Goal: Information Seeking & Learning: Learn about a topic

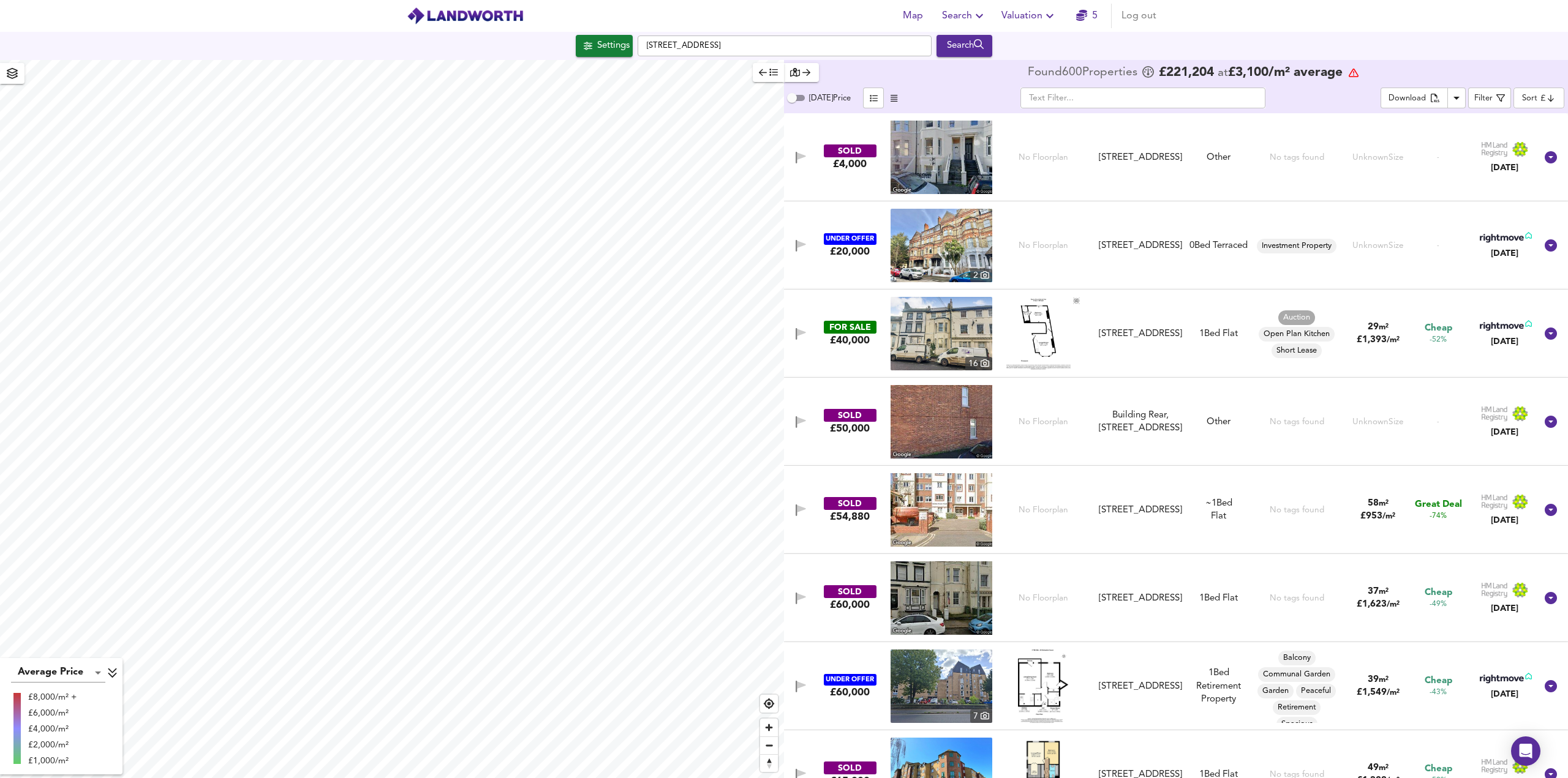
click at [1539, 104] on body "Map Search Valuation 5 Log out Settings [GEOGRAPHIC_DATA] Search Average Price …" at bounding box center [784, 389] width 1568 height 778
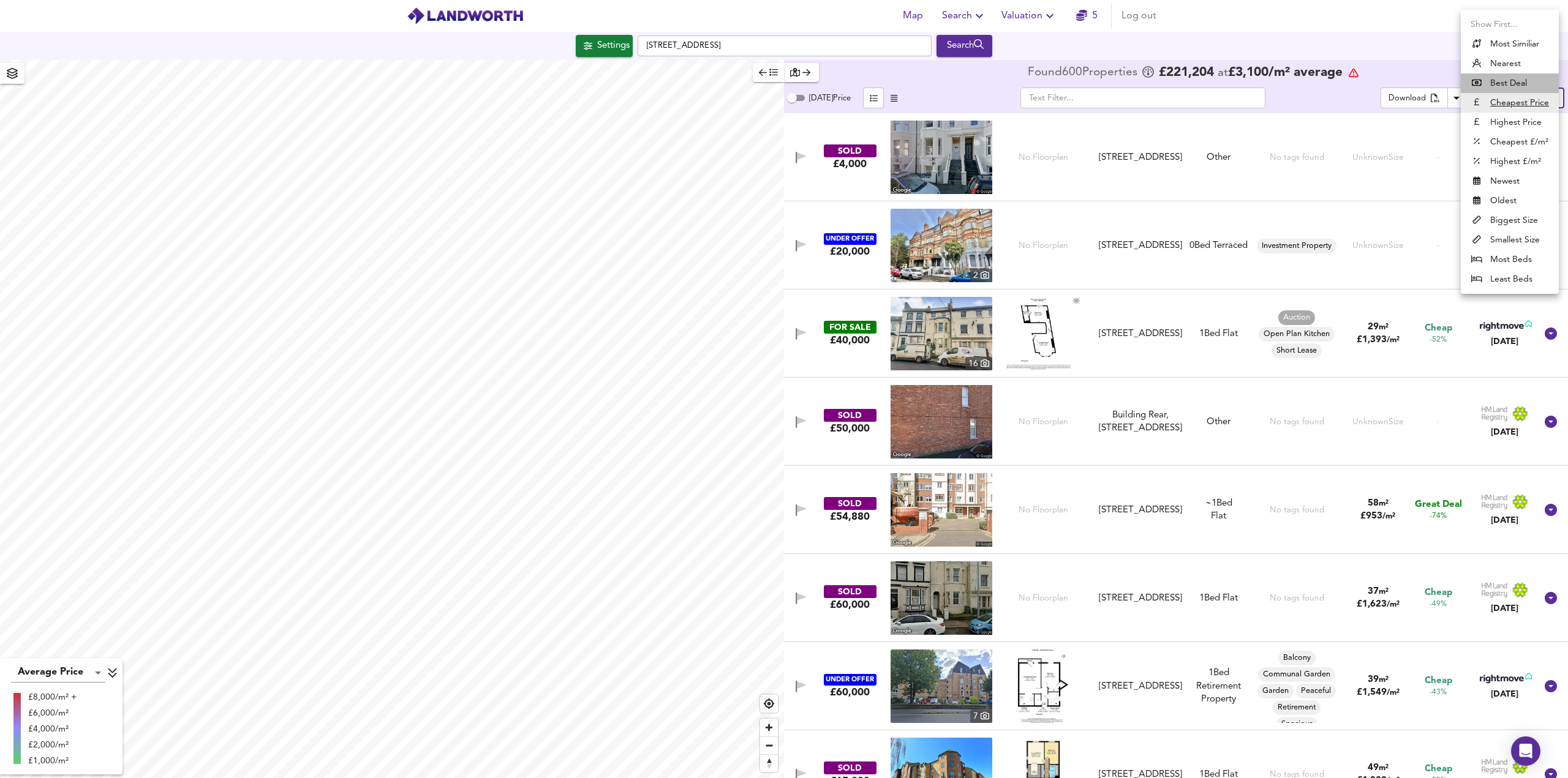
click at [1499, 85] on li "Best Deal" at bounding box center [1509, 83] width 98 height 20
type input "bestdeal"
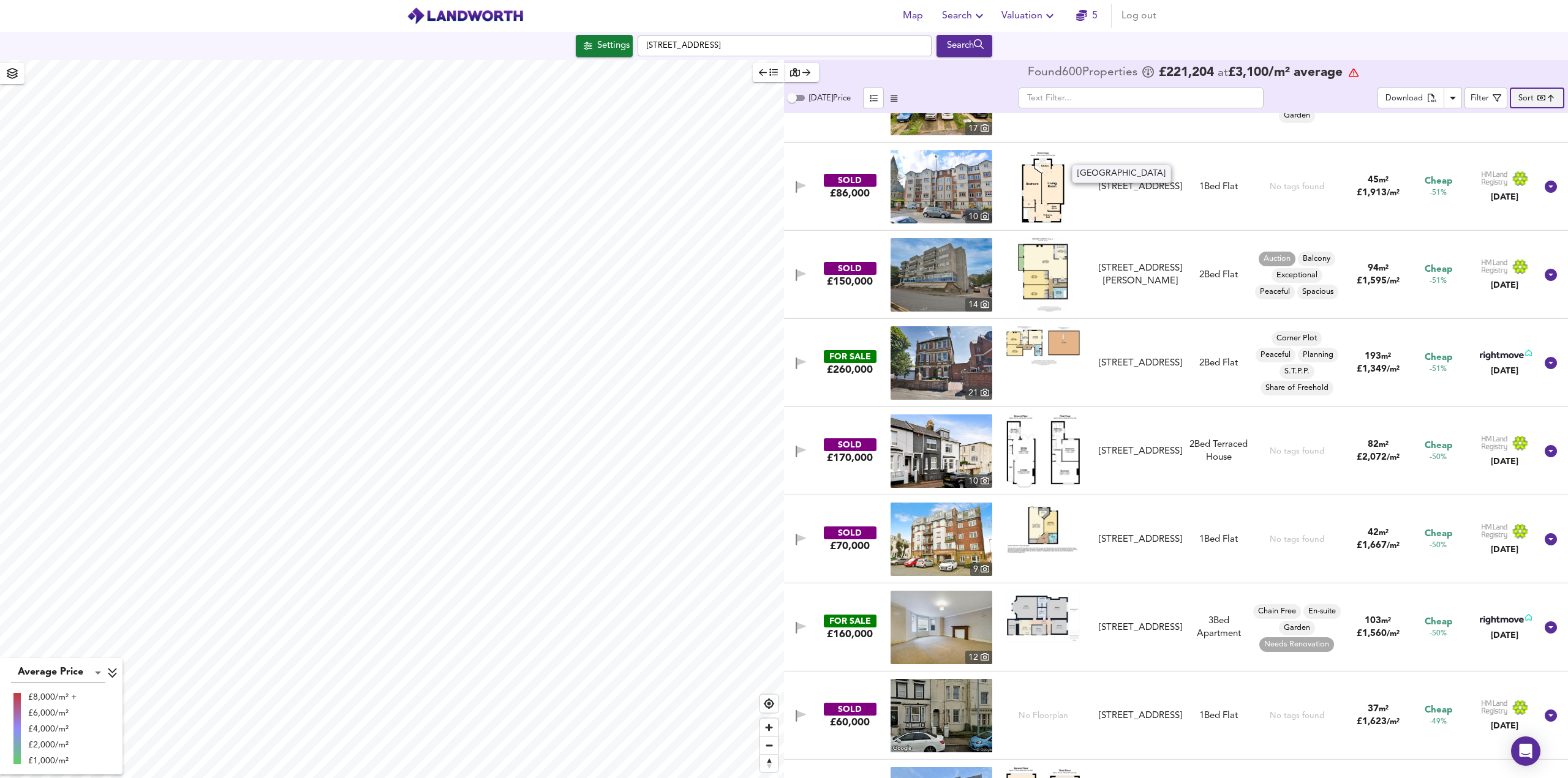
scroll to position [3919, 0]
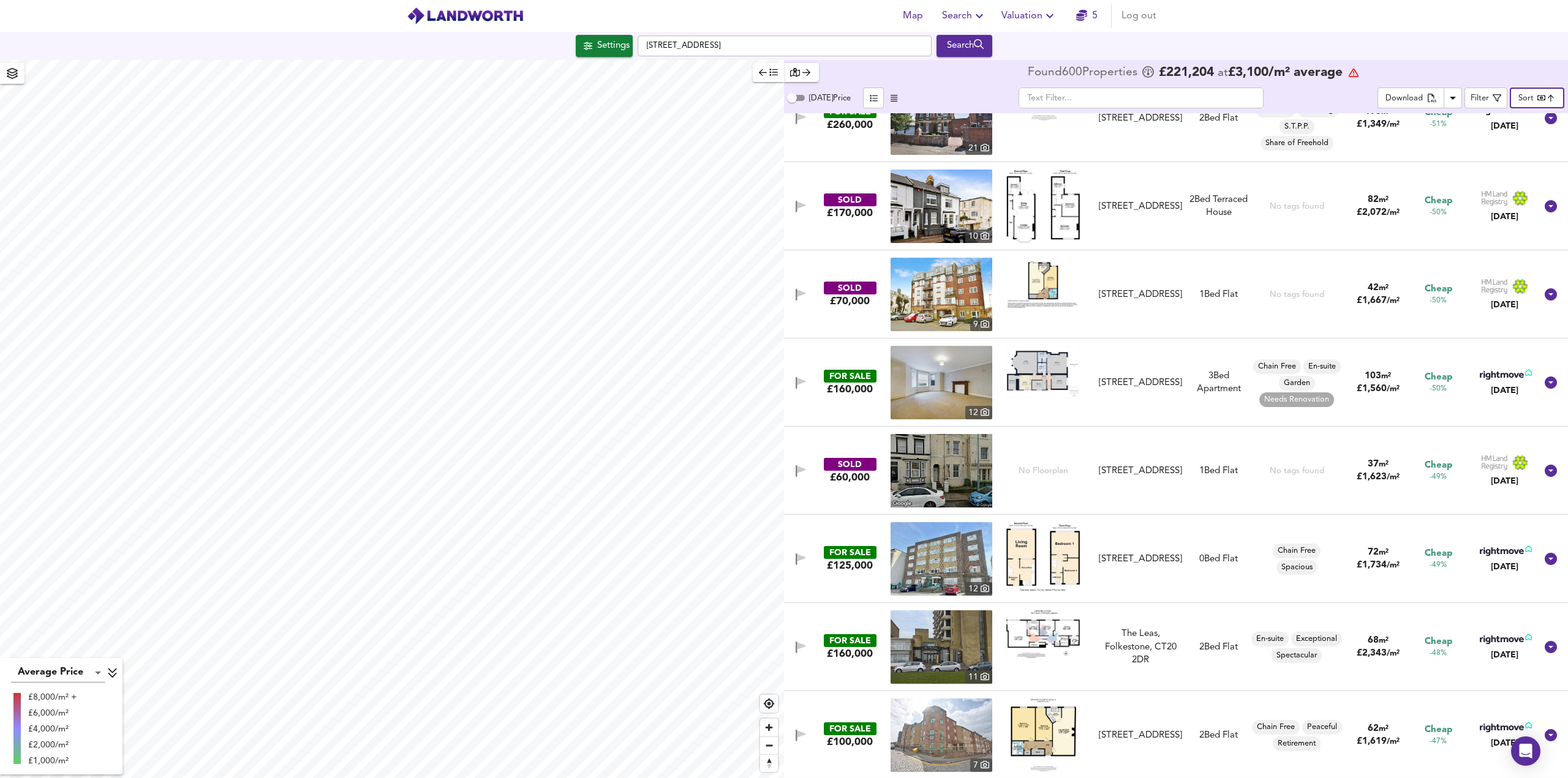
click at [1440, 390] on span "-50%" at bounding box center [1438, 389] width 17 height 10
click at [1544, 382] on div at bounding box center [1551, 383] width 29 height 29
click at [1218, 379] on div "3 Bed Apartment" at bounding box center [1219, 383] width 63 height 26
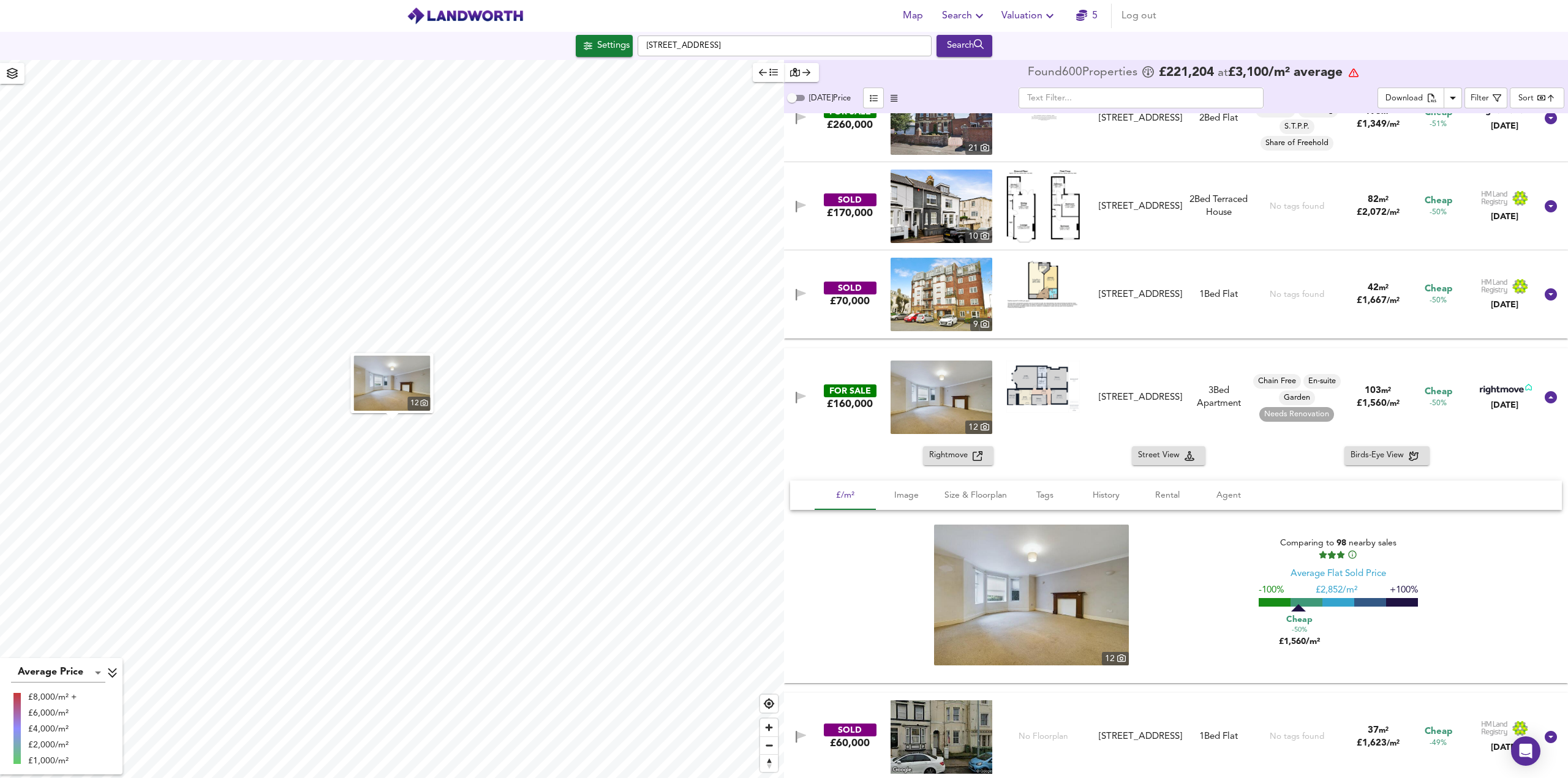
scroll to position [3981, 0]
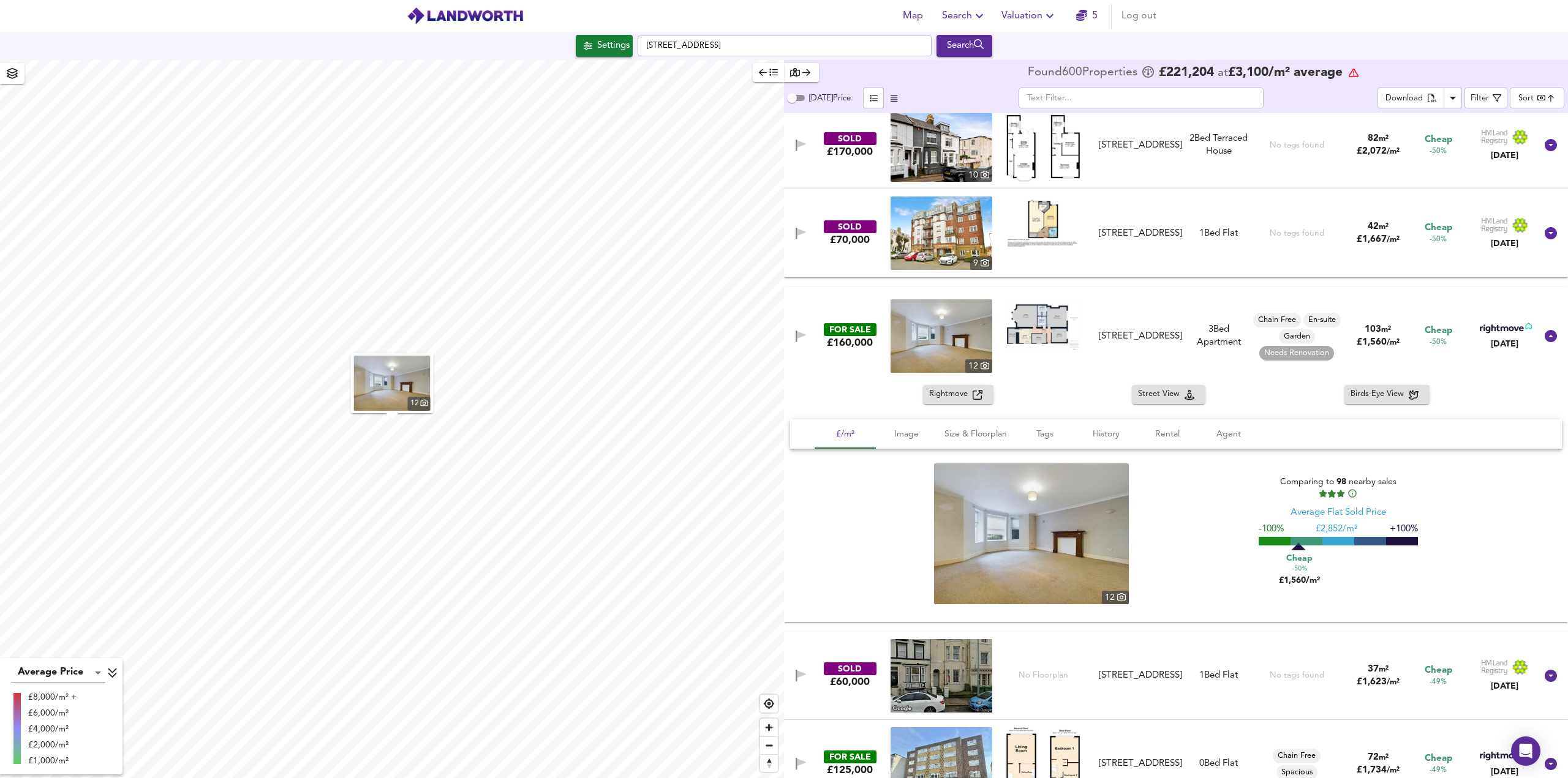
click at [1037, 333] on img at bounding box center [1043, 326] width 74 height 52
